Goal: Information Seeking & Learning: Learn about a topic

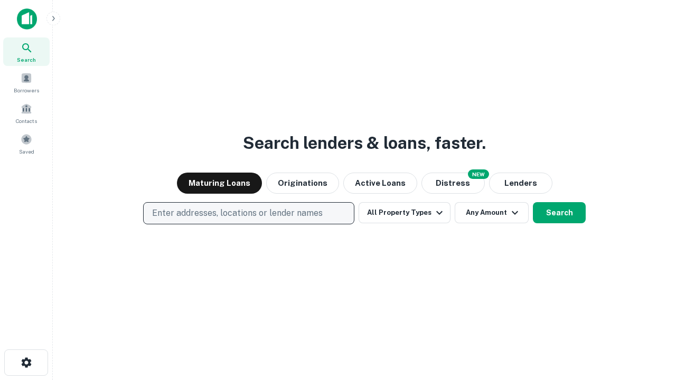
click at [248, 213] on p "Enter addresses, locations or lender names" at bounding box center [237, 213] width 171 height 13
type input "**********"
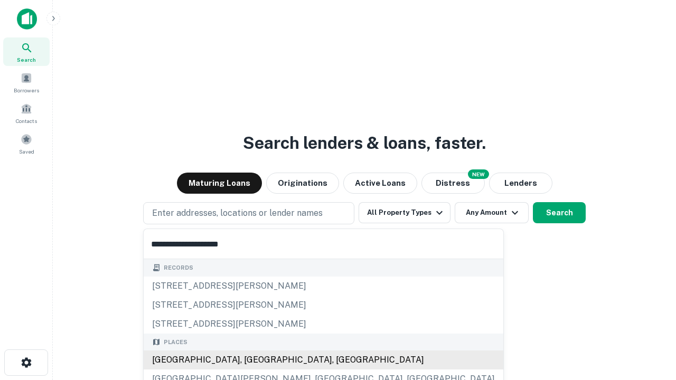
click at [252, 360] on div "[GEOGRAPHIC_DATA], [GEOGRAPHIC_DATA], [GEOGRAPHIC_DATA]" at bounding box center [324, 360] width 360 height 19
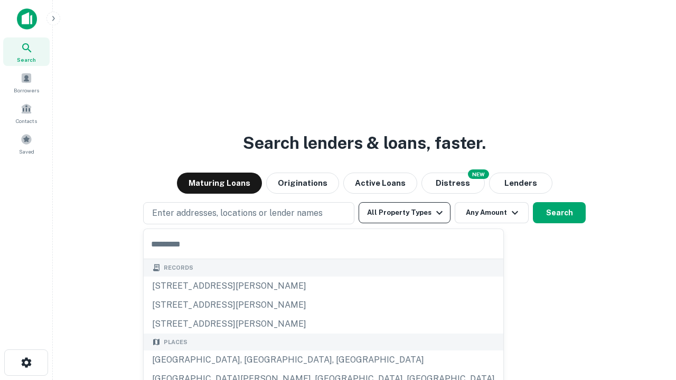
click at [405, 213] on button "All Property Types" at bounding box center [405, 212] width 92 height 21
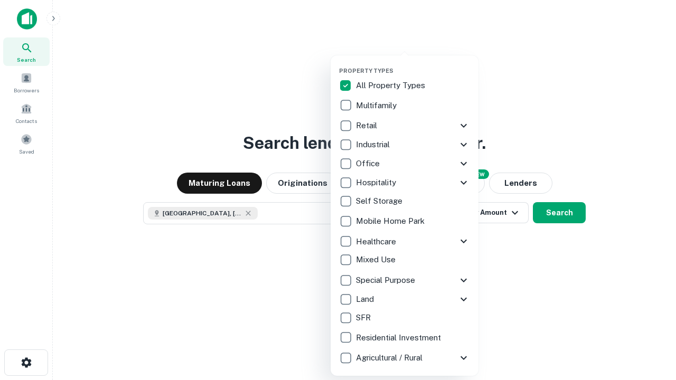
click at [413, 64] on button "button" at bounding box center [413, 64] width 148 height 1
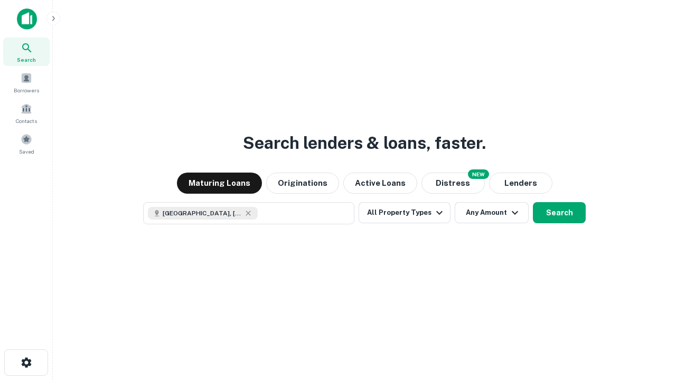
scroll to position [17, 0]
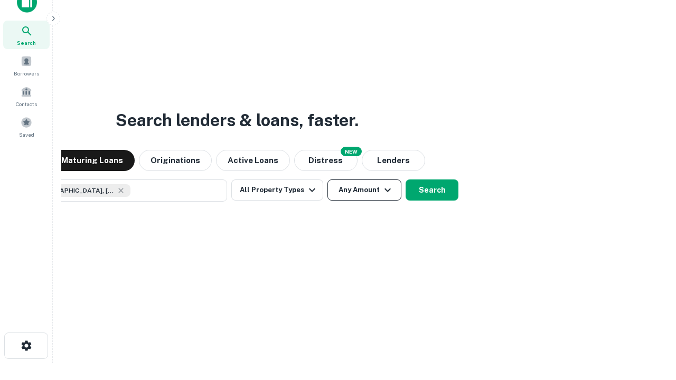
click at [328, 180] on button "Any Amount" at bounding box center [365, 190] width 74 height 21
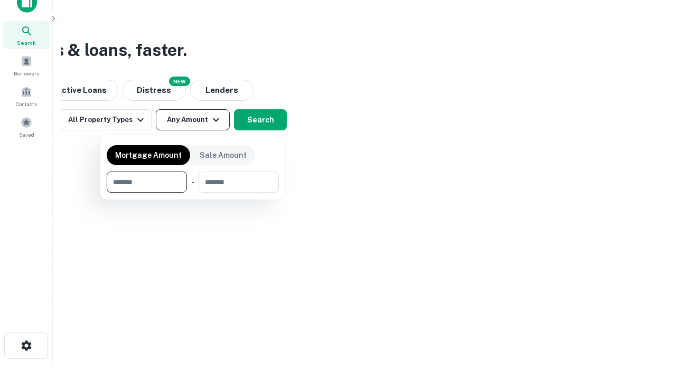
type input "*******"
click at [193, 193] on button "button" at bounding box center [193, 193] width 172 height 1
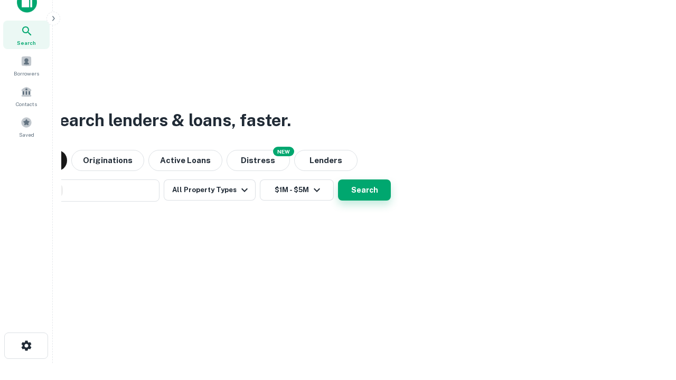
click at [338, 180] on button "Search" at bounding box center [364, 190] width 53 height 21
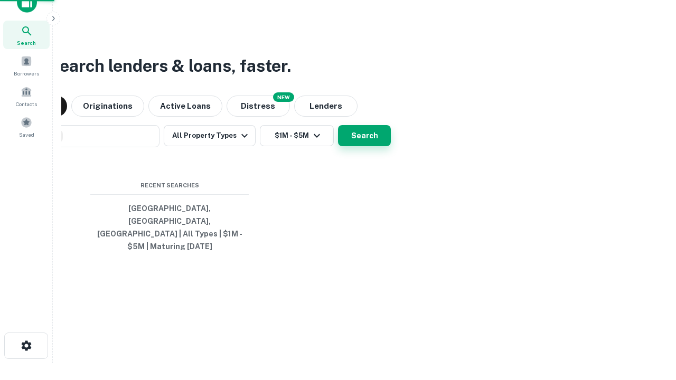
scroll to position [34, 299]
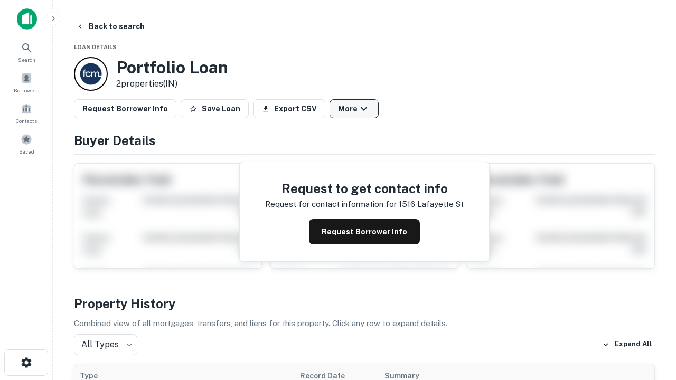
click at [354, 109] on button "More" at bounding box center [354, 108] width 49 height 19
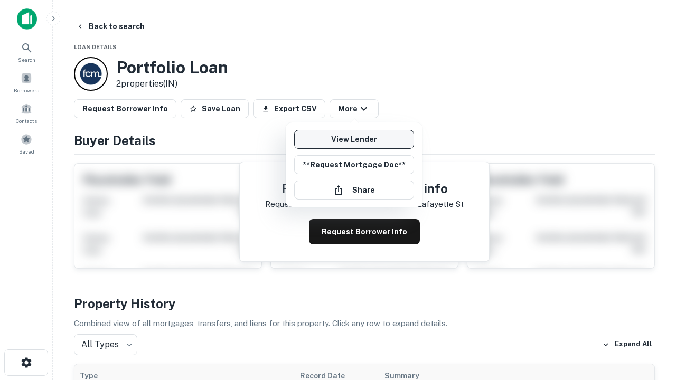
click at [354, 139] on link "View Lender" at bounding box center [354, 139] width 120 height 19
